Goal: Check status

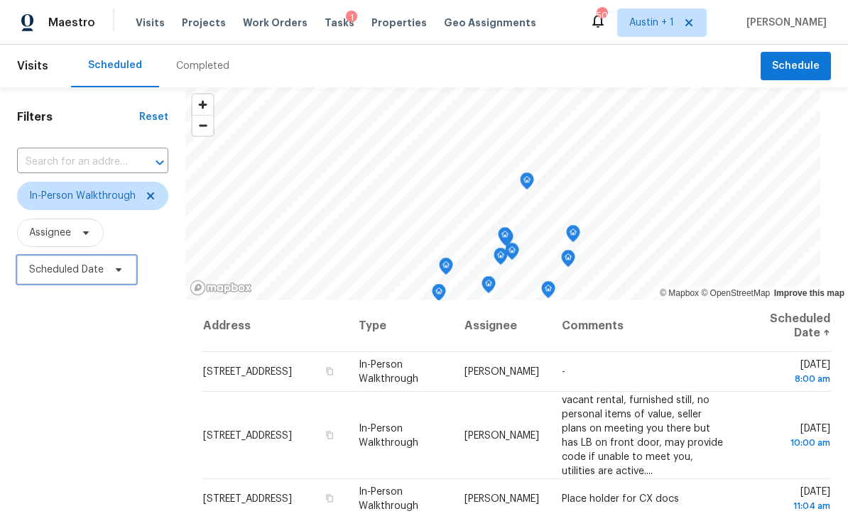
click at [58, 275] on span "Scheduled Date" at bounding box center [66, 270] width 75 height 14
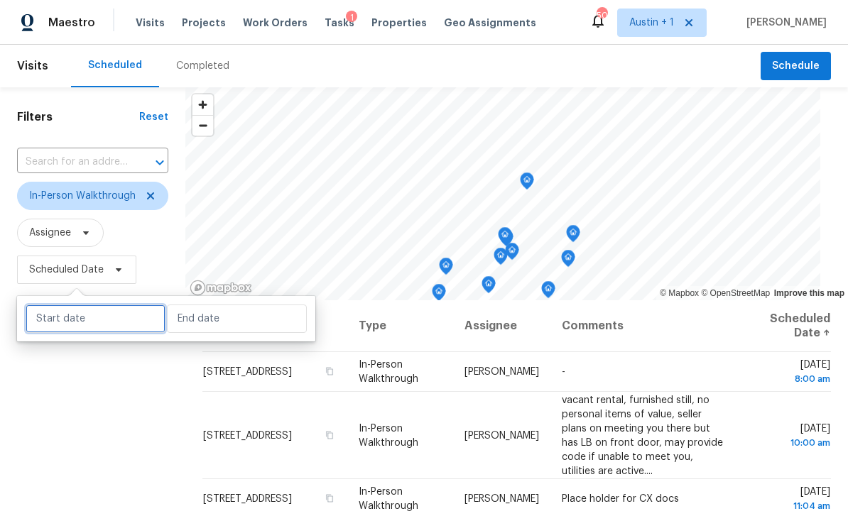
click at [67, 316] on input "text" at bounding box center [96, 319] width 140 height 28
select select "7"
select select "2025"
select select "8"
select select "2025"
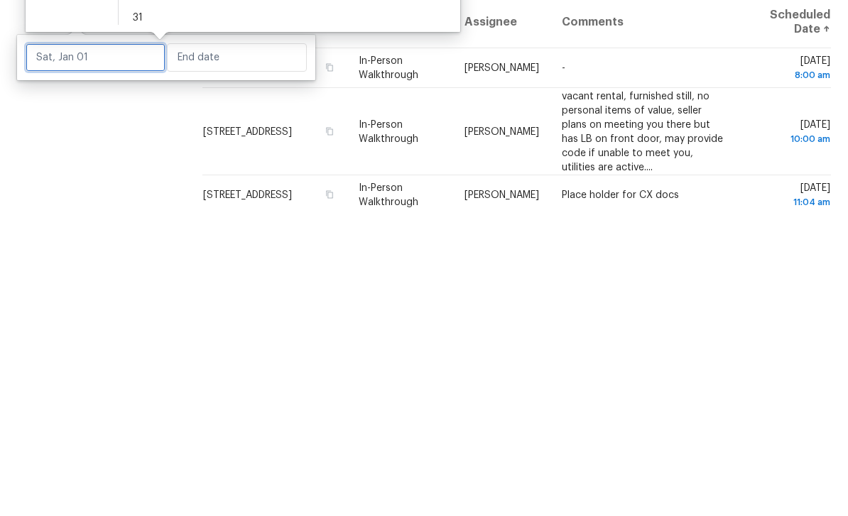
scroll to position [40, 0]
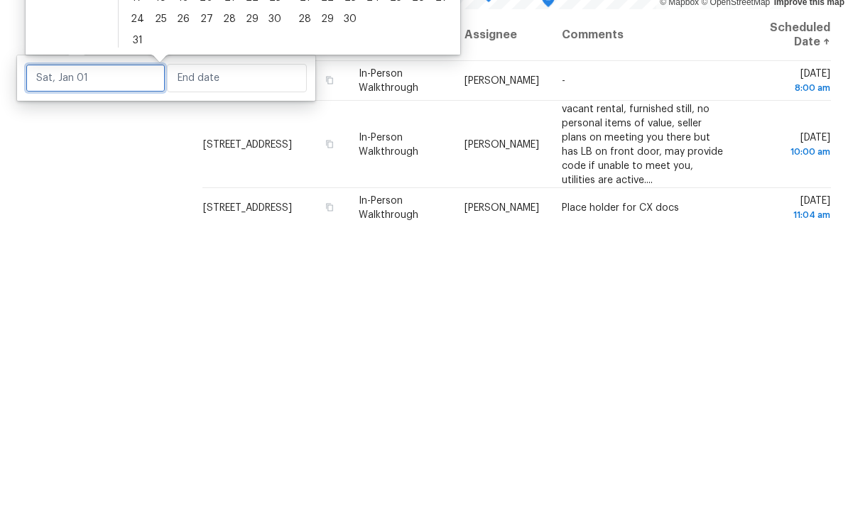
click at [75, 355] on input "text" at bounding box center [96, 369] width 140 height 28
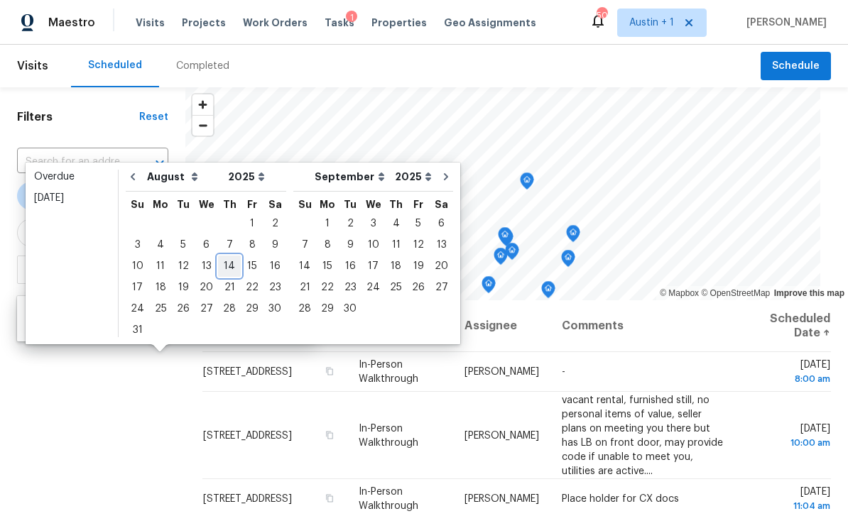
click at [227, 256] on div "14" at bounding box center [229, 266] width 23 height 20
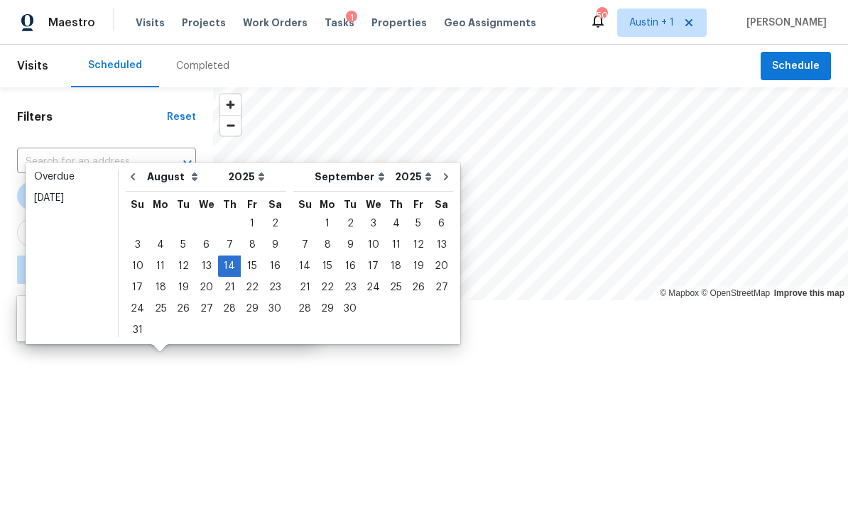
type input "Thu, Aug 14"
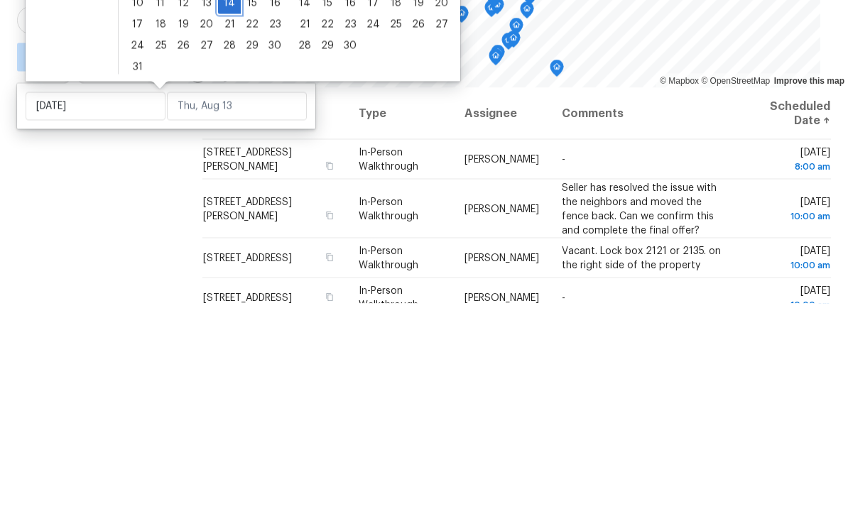
click at [224, 206] on div "14" at bounding box center [229, 216] width 23 height 20
type input "Thu, Aug 14"
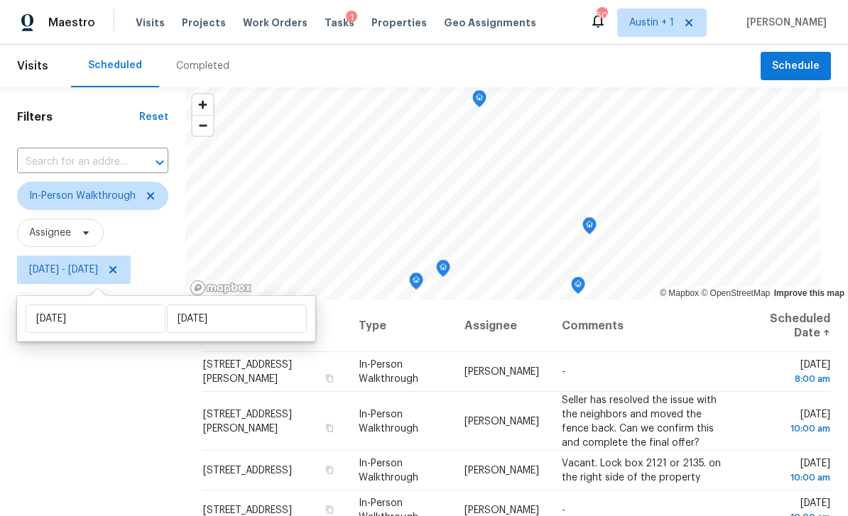
click at [157, 440] on div "Filters Reset ​ In-Person Walkthrough Assignee Thu, Aug 14 - Thu, Aug 14" at bounding box center [92, 400] width 185 height 627
